Goal: Information Seeking & Learning: Understand process/instructions

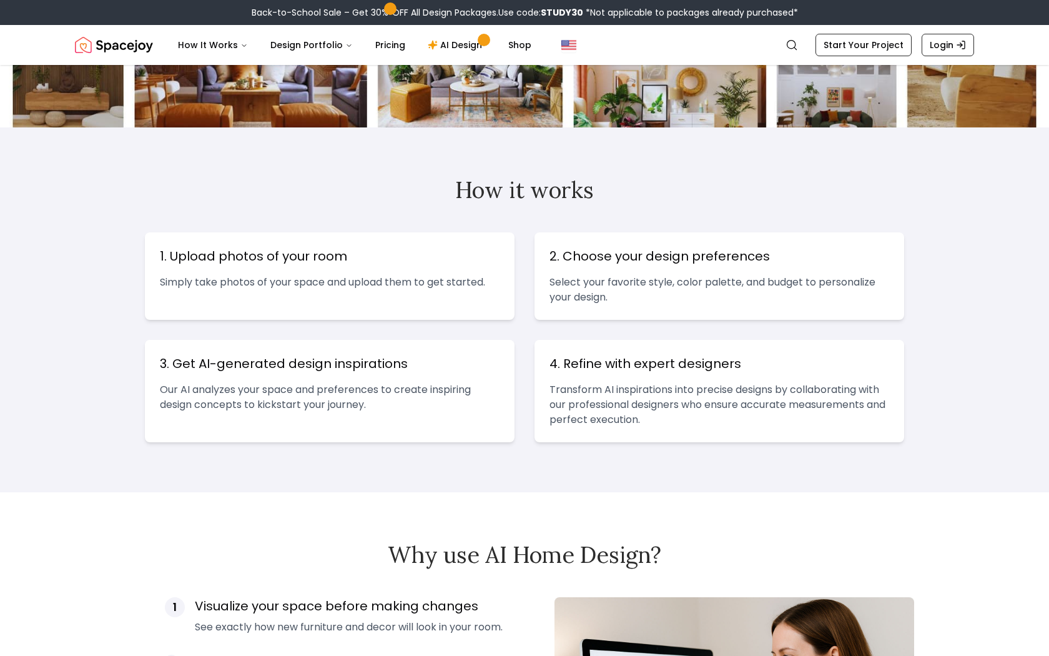
scroll to position [362, 0]
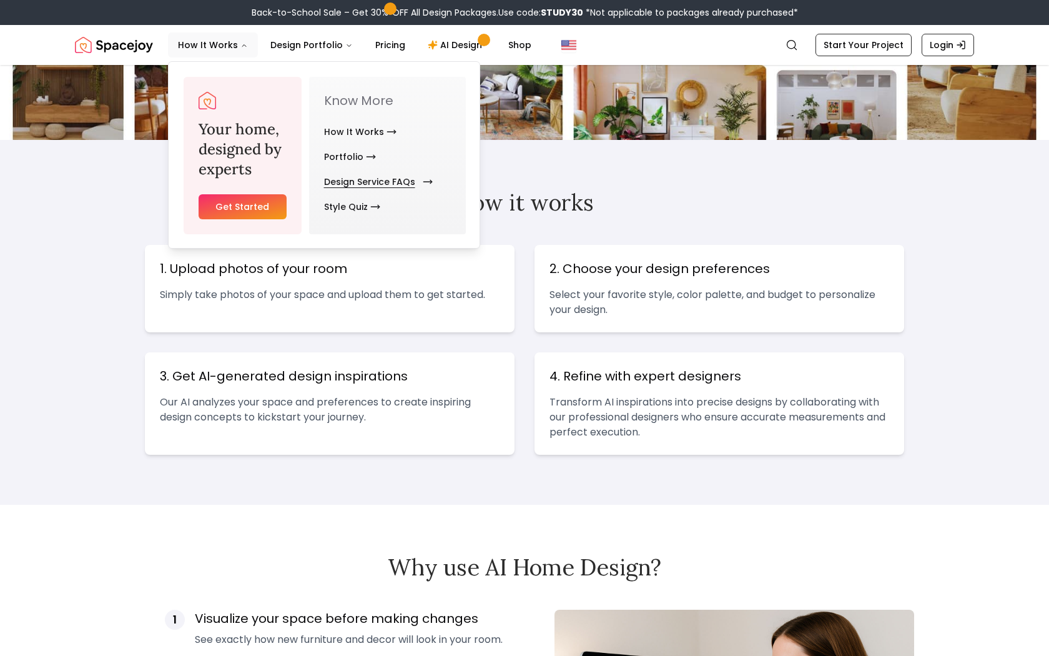
click at [363, 181] on link "Design Service FAQs" at bounding box center [376, 181] width 104 height 25
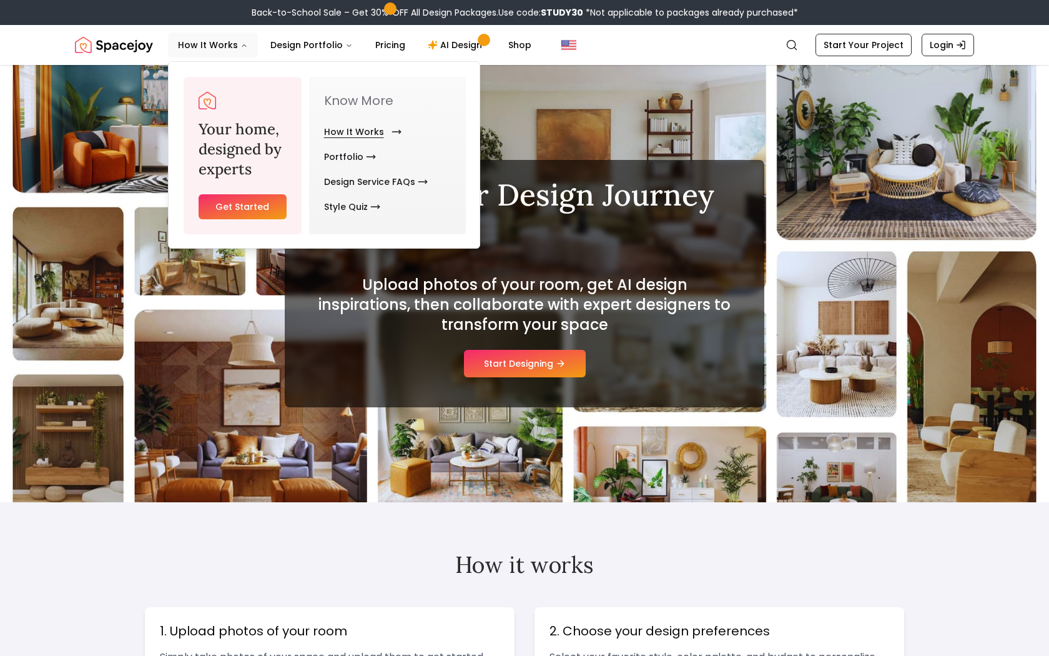
click at [365, 126] on link "How It Works" at bounding box center [360, 131] width 72 height 25
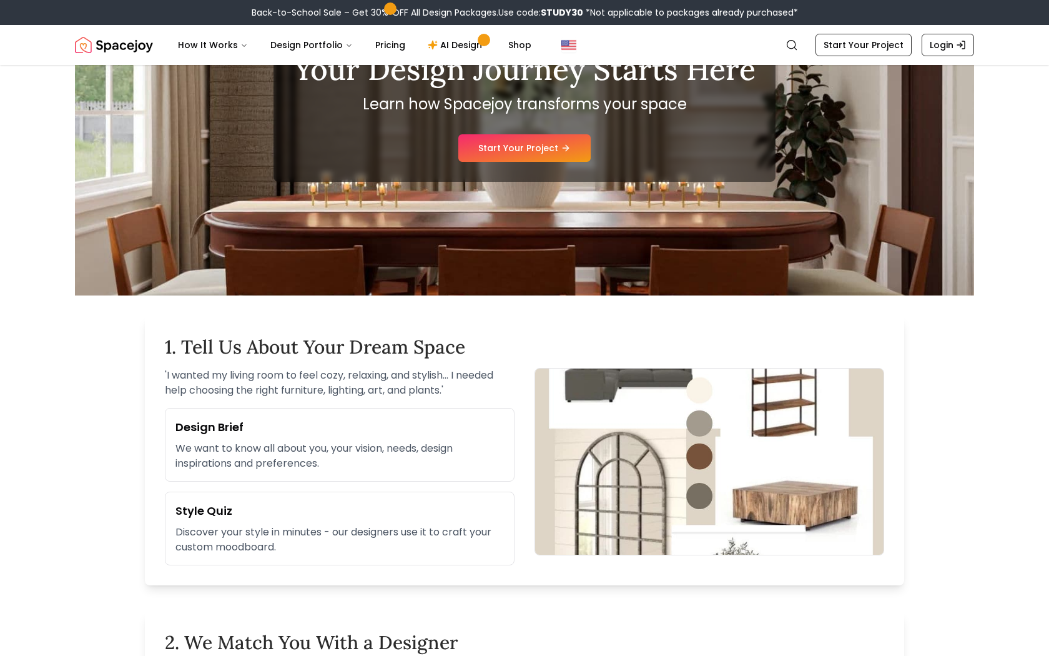
scroll to position [154, 0]
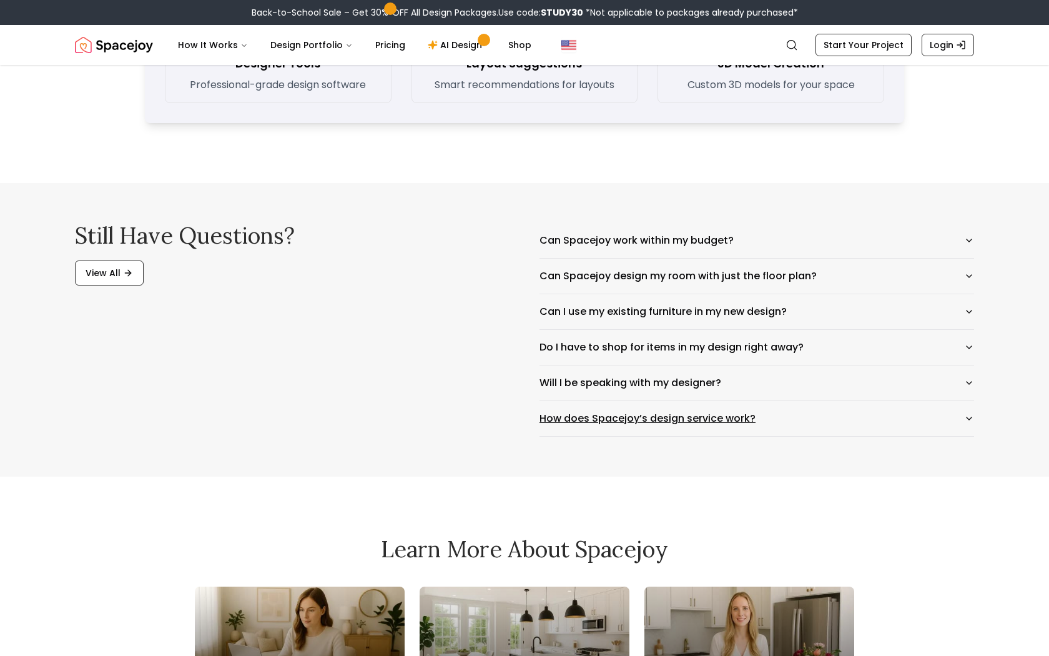
scroll to position [1923, 0]
click at [651, 387] on button "Will I be speaking with my designer?" at bounding box center [756, 381] width 435 height 35
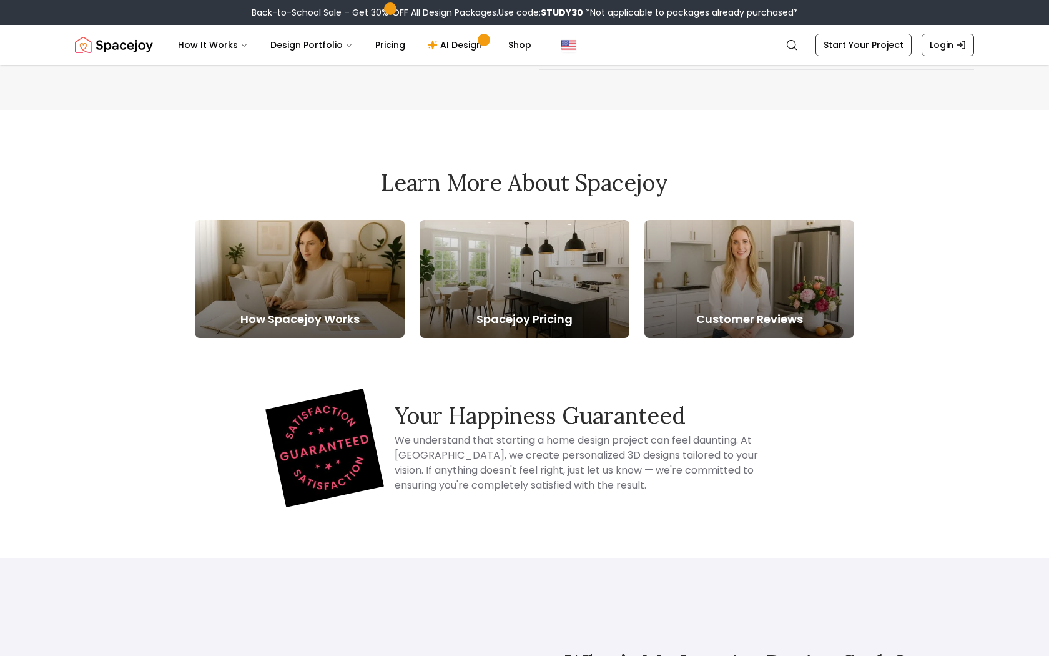
scroll to position [2326, 0]
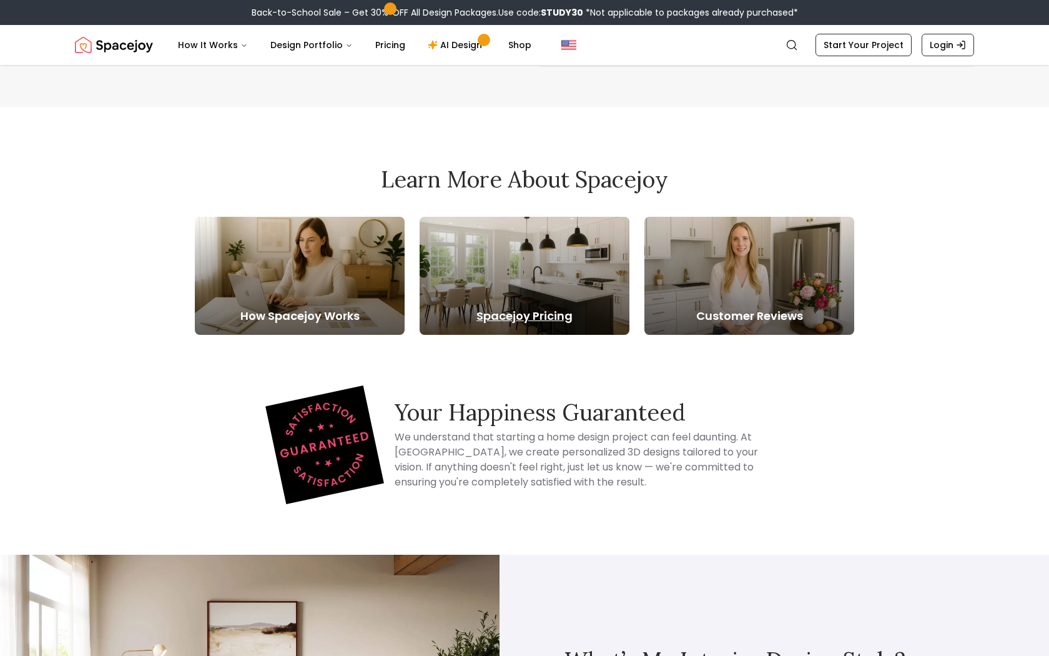
click at [546, 276] on div at bounding box center [525, 276] width 210 height 118
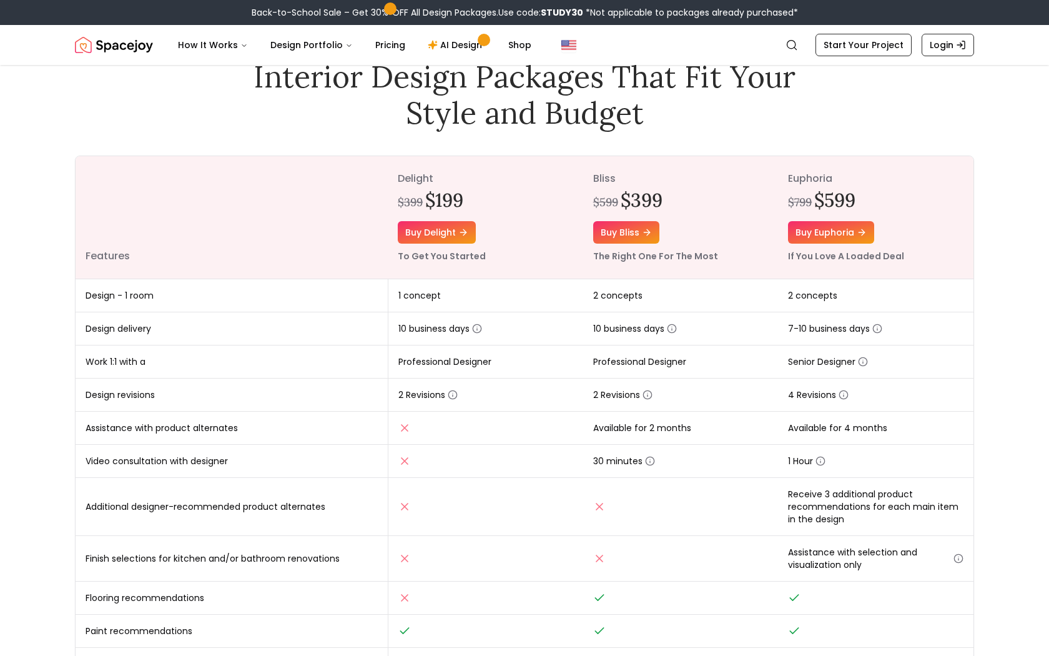
scroll to position [70, 0]
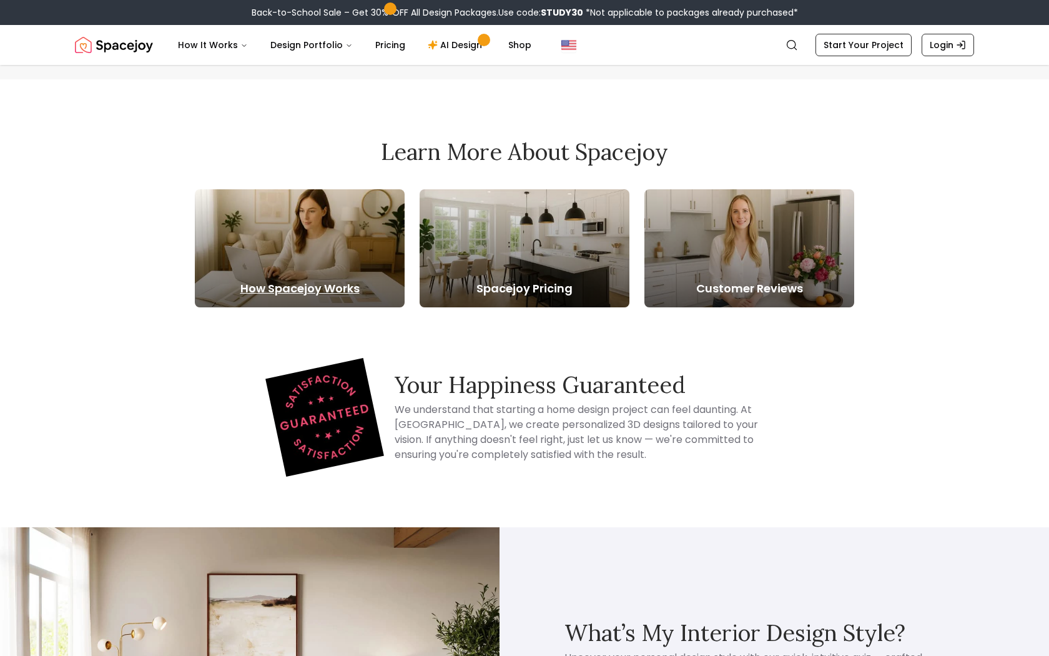
scroll to position [2326, 0]
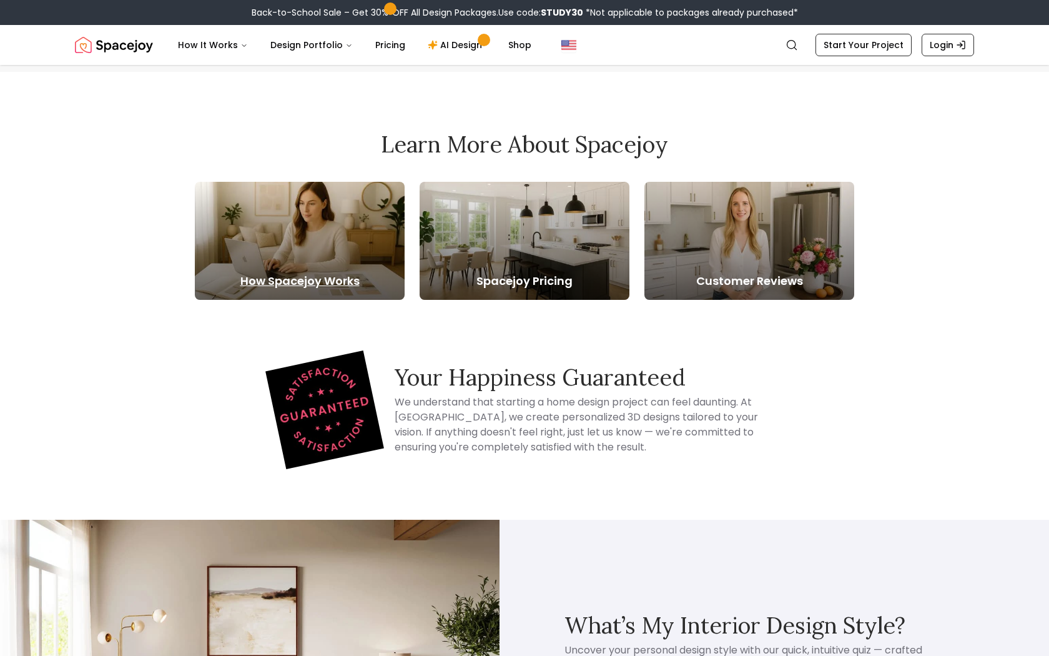
click at [338, 251] on div at bounding box center [300, 241] width 210 height 118
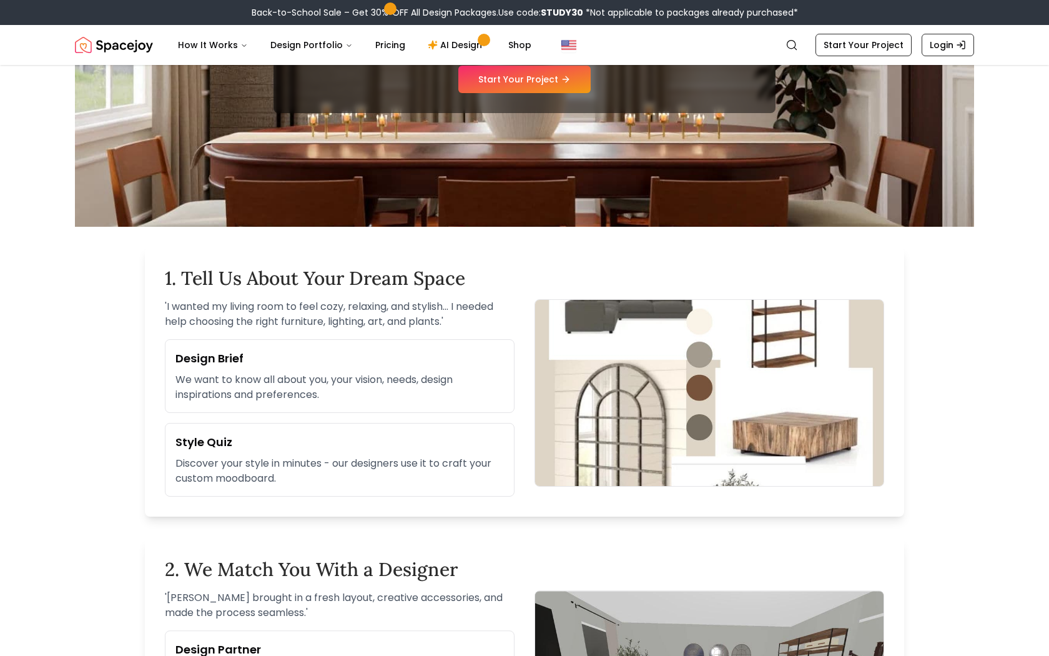
scroll to position [224, 0]
